Goal: Check status: Check status

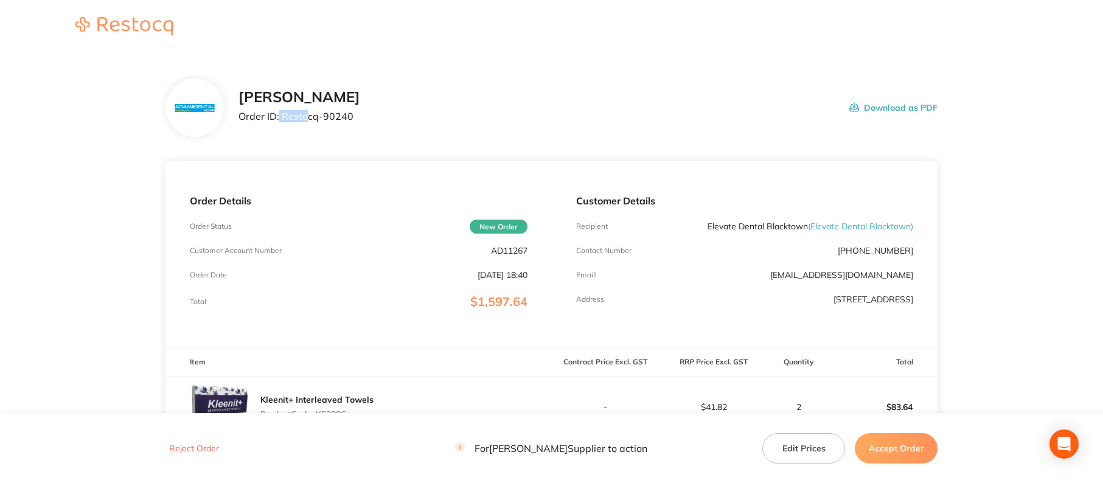
drag, startPoint x: 279, startPoint y: 111, endPoint x: 304, endPoint y: 117, distance: 25.5
click at [304, 117] on p "Order ID: Restocq- 90240" at bounding box center [300, 116] width 122 height 11
click at [302, 117] on p "Order ID: Restocq- 90240" at bounding box center [300, 116] width 122 height 11
click at [382, 119] on div "[PERSON_NAME] Order ID: Restocq- 90240 Download as PDF" at bounding box center [588, 108] width 699 height 38
drag, startPoint x: 282, startPoint y: 114, endPoint x: 374, endPoint y: 114, distance: 91.9
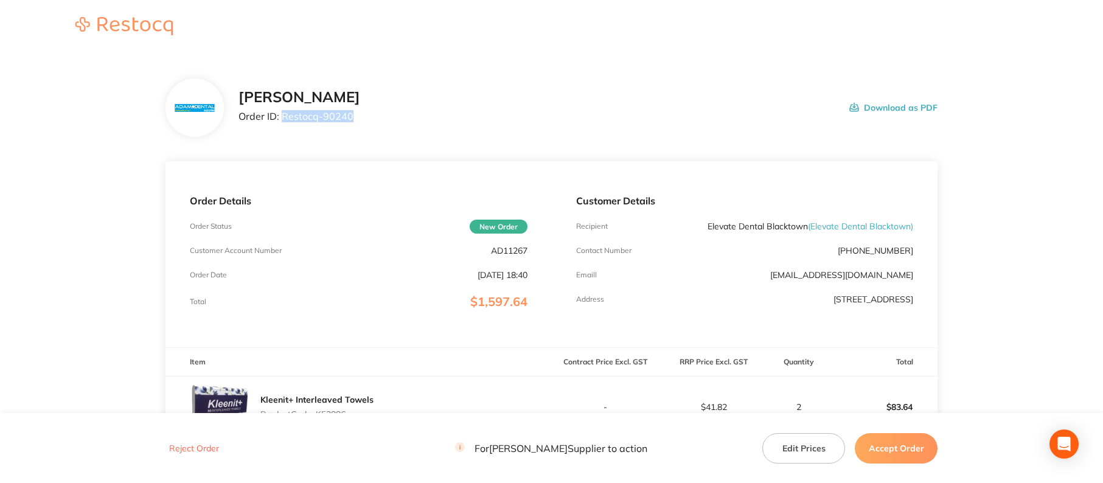
click at [374, 114] on div "[PERSON_NAME] Order ID: Restocq- 90240 Download as PDF" at bounding box center [588, 108] width 699 height 38
copy p "Restocq- 90240"
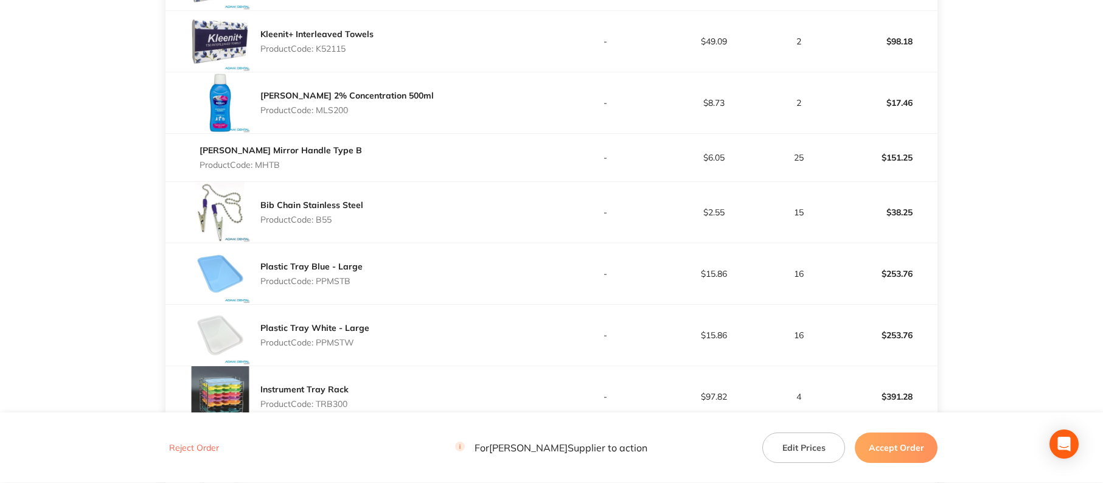
scroll to position [123, 0]
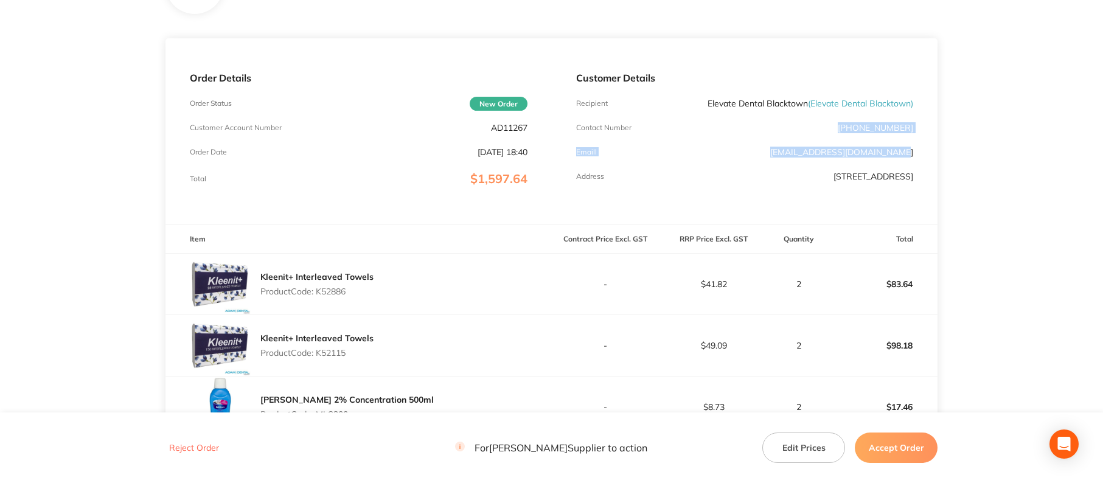
drag, startPoint x: 843, startPoint y: 128, endPoint x: 915, endPoint y: 134, distance: 72.0
click at [915, 133] on div "Customer Details Recipient Elevate Dental Blacktown ( Elevate Dental [GEOGRAPHI…" at bounding box center [745, 131] width 386 height 186
copy div "[PHONE_NUMBER] Emaill [EMAIL_ADDRESS][DOMAIN_NAME]"
click at [842, 139] on div "Customer Details Recipient Elevate Dental Blacktown ( Elevate Dental [GEOGRAPHI…" at bounding box center [745, 131] width 386 height 186
drag, startPoint x: 847, startPoint y: 128, endPoint x: 907, endPoint y: 119, distance: 60.3
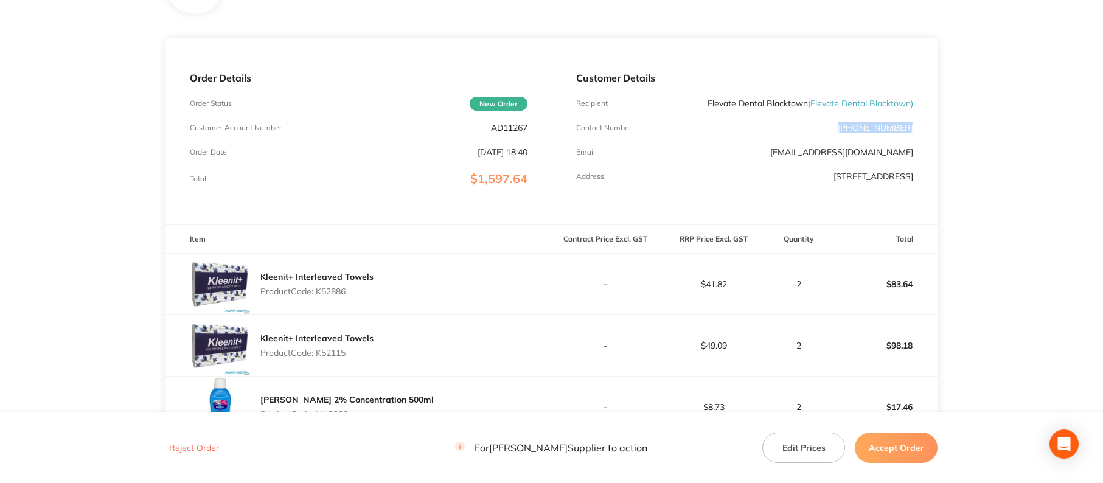
click at [916, 130] on div "Customer Details Recipient Elevate Dental Blacktown ( Elevate Dental [GEOGRAPHI…" at bounding box center [745, 131] width 386 height 186
copy p "[PHONE_NUMBER]"
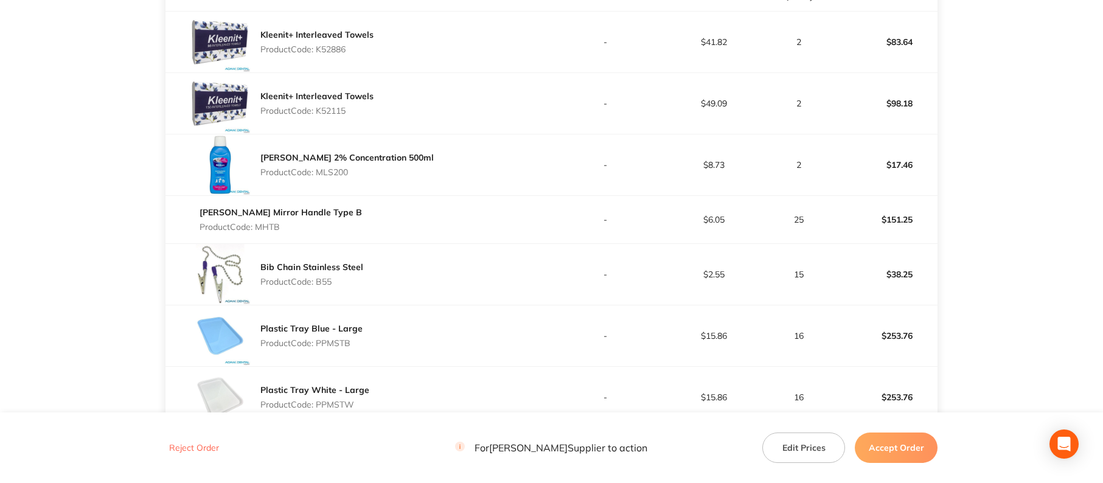
scroll to position [0, 0]
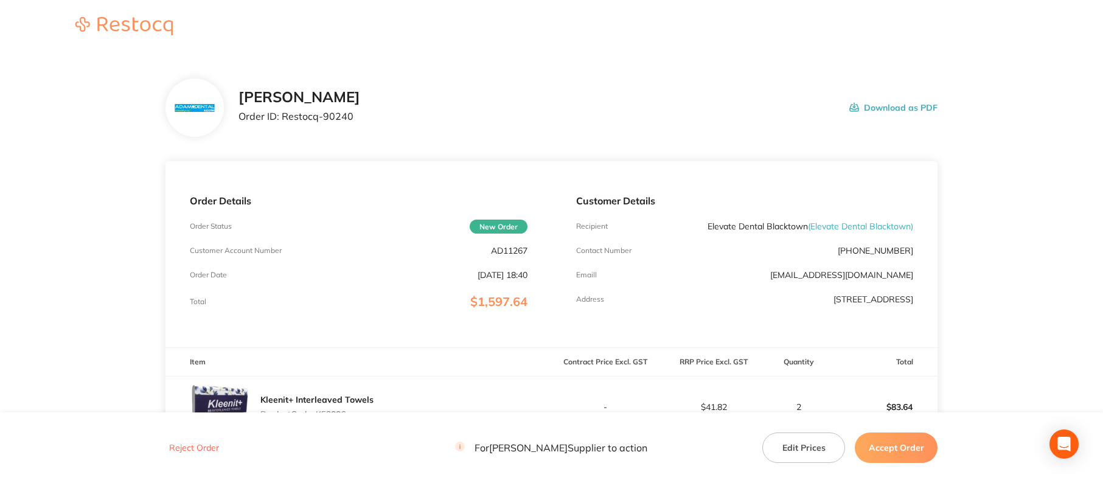
click at [730, 131] on div "[PERSON_NAME] Order ID: Restocq- 90240 Download as PDF" at bounding box center [552, 108] width 772 height 58
